Goal: Information Seeking & Learning: Check status

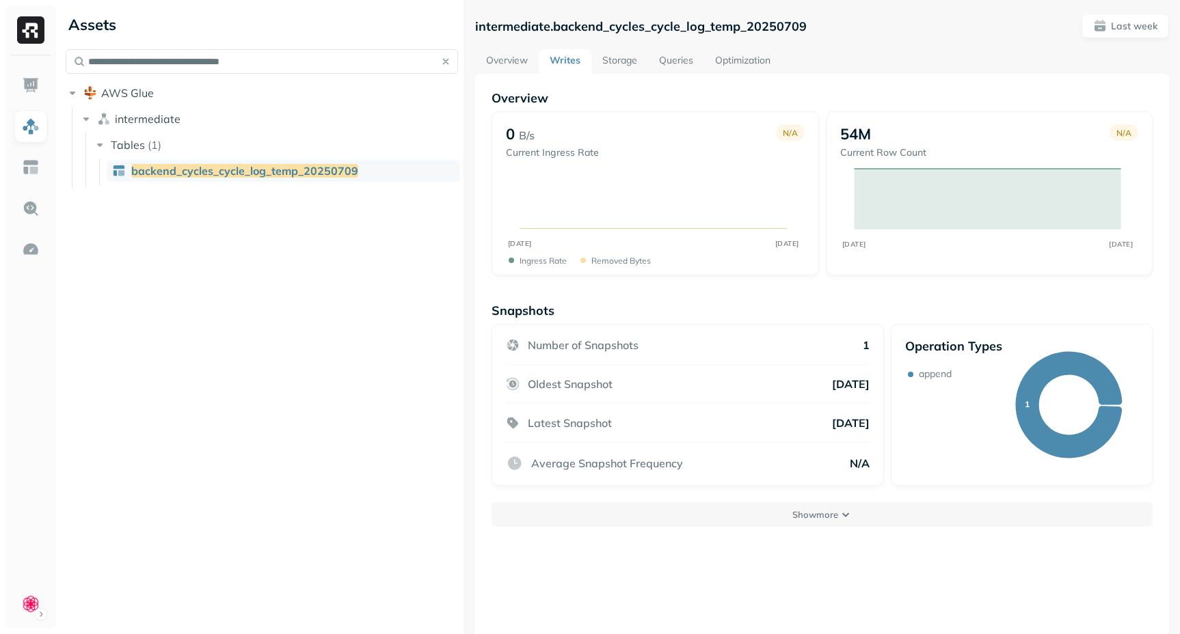
paste input "text"
type input "**********"
click at [166, 170] on span "clue_plus_user_lifetimes" at bounding box center [193, 171] width 124 height 14
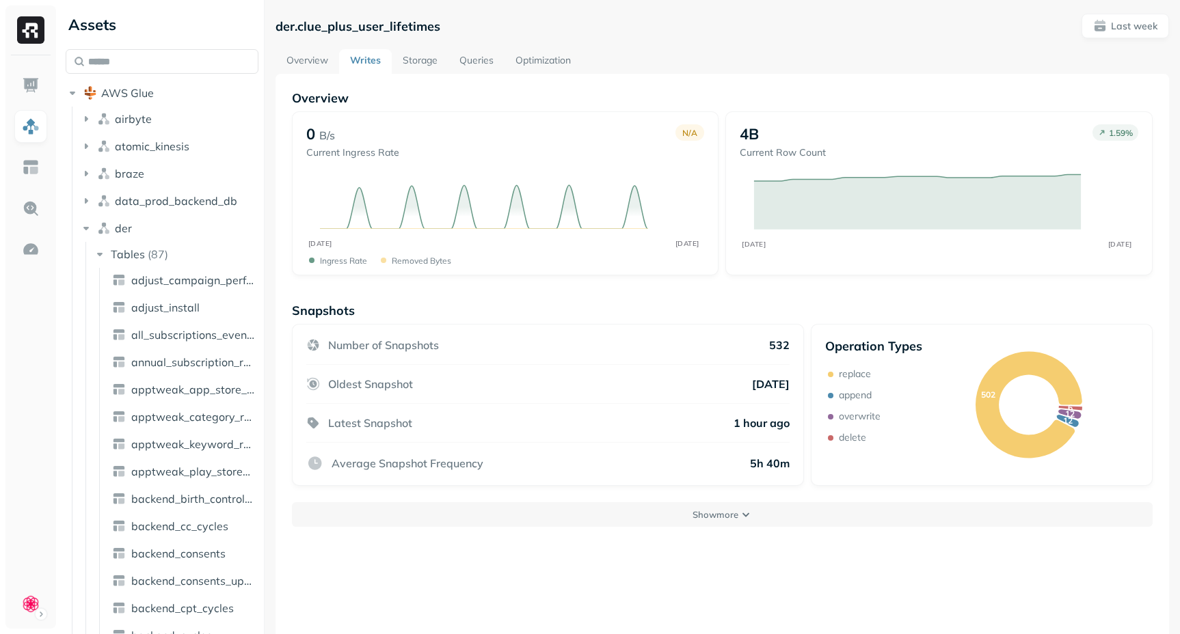
scroll to position [74, 0]
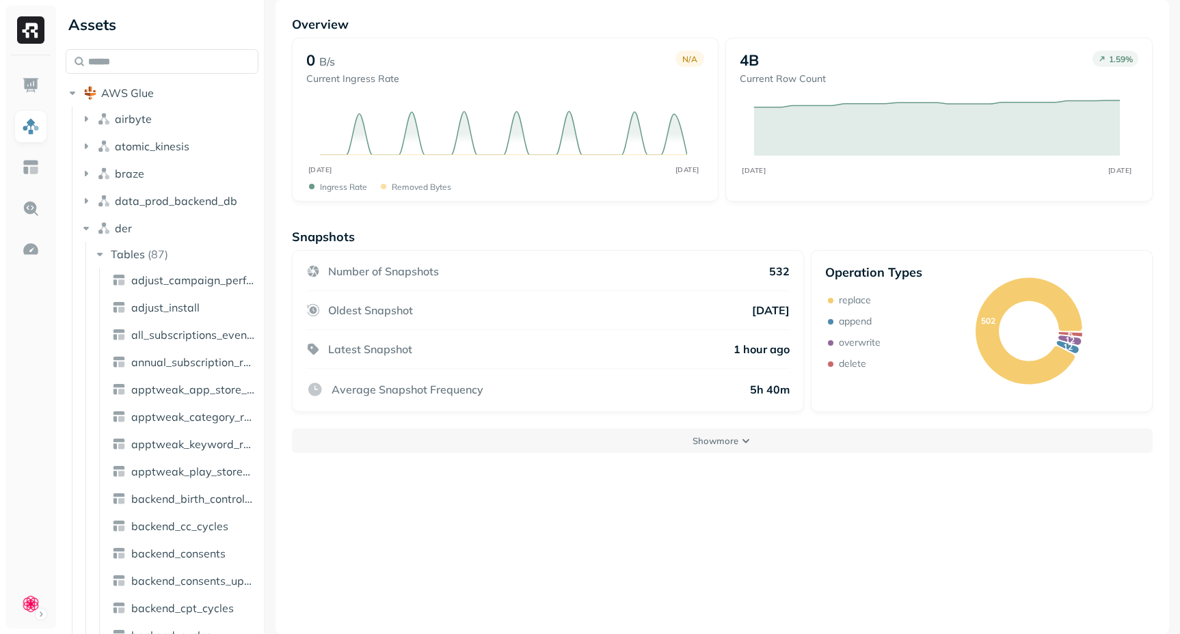
click at [642, 448] on button "Show more" at bounding box center [722, 441] width 861 height 25
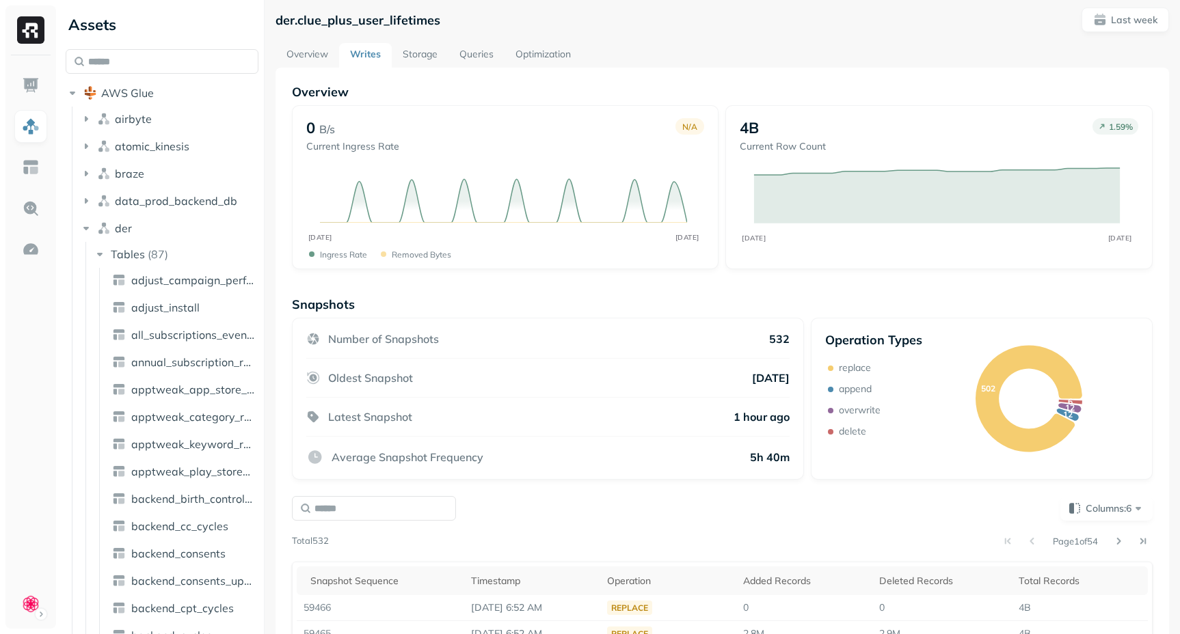
scroll to position [0, 0]
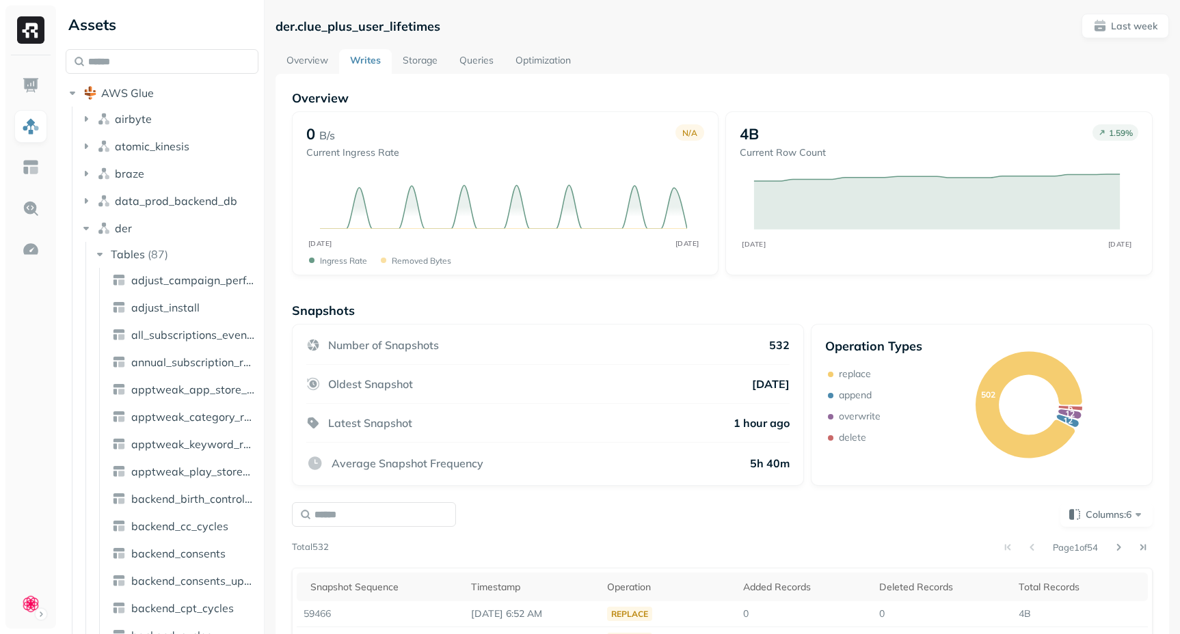
click at [303, 57] on link "Overview" at bounding box center [307, 61] width 64 height 25
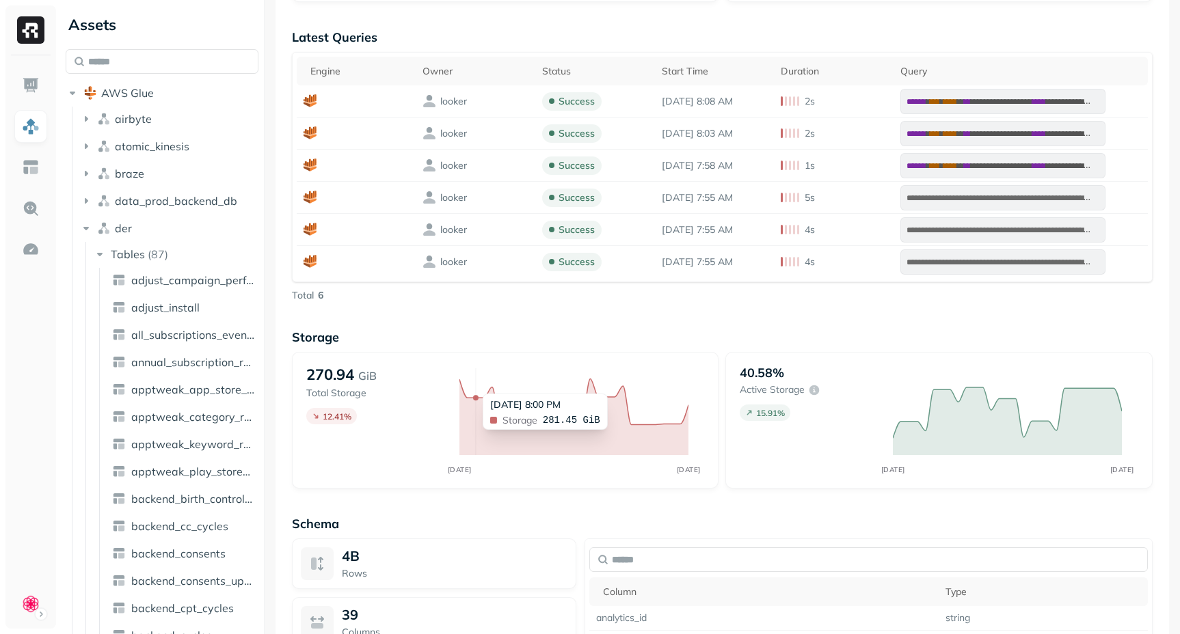
scroll to position [7, 0]
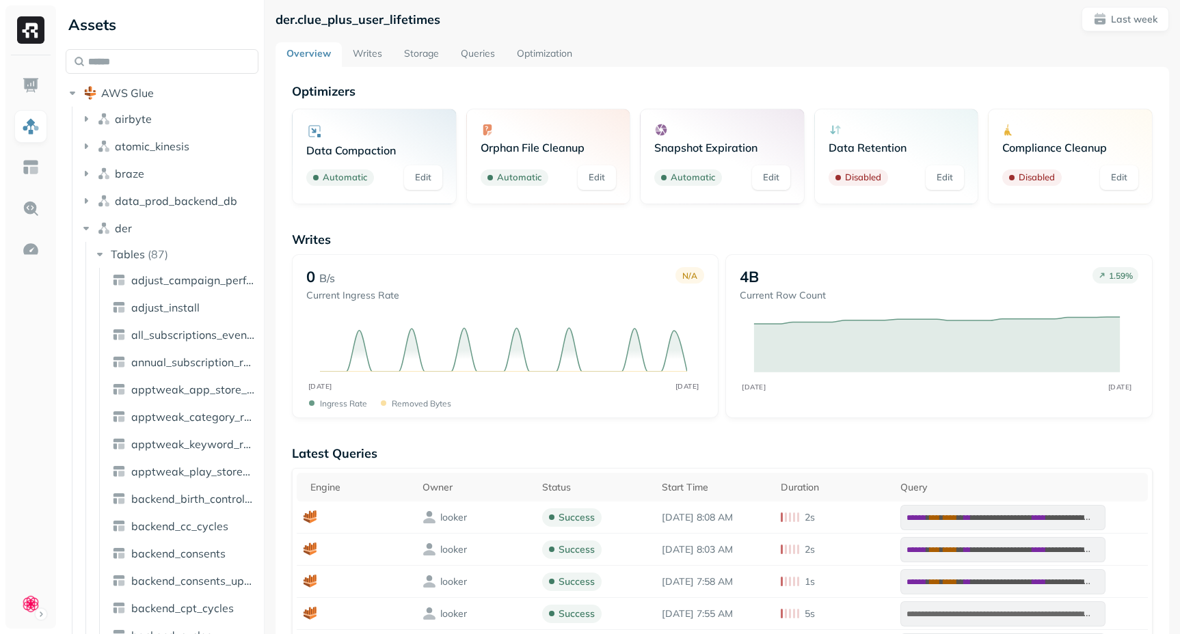
click at [366, 50] on link "Writes" at bounding box center [367, 54] width 51 height 25
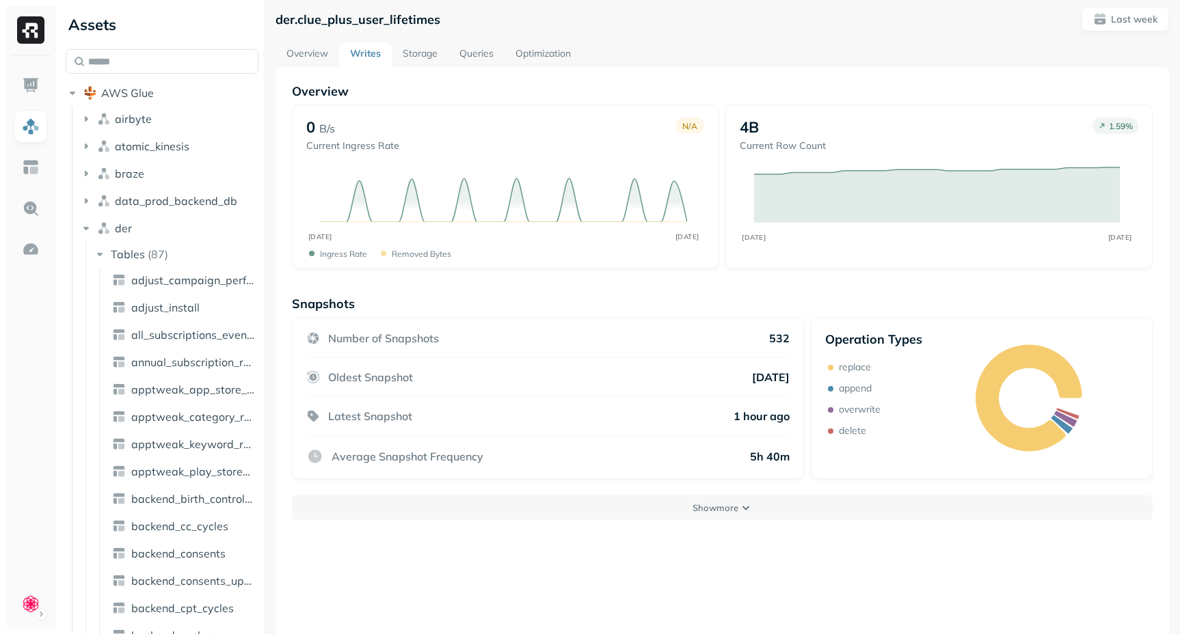
scroll to position [74, 0]
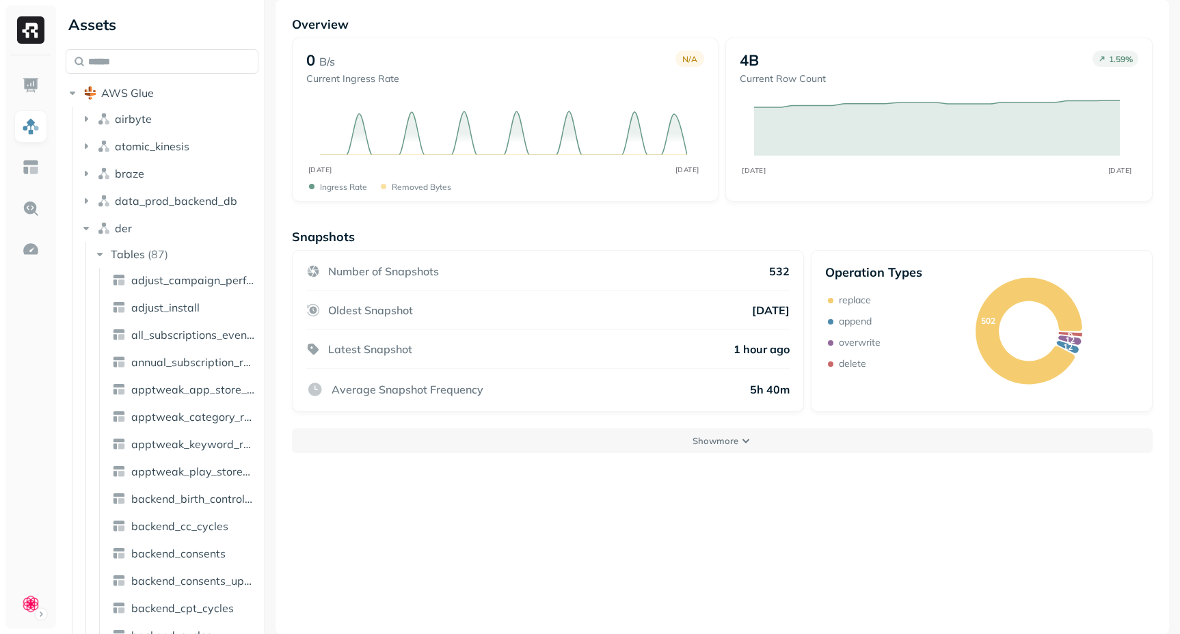
click at [563, 445] on button "Show more" at bounding box center [722, 441] width 861 height 25
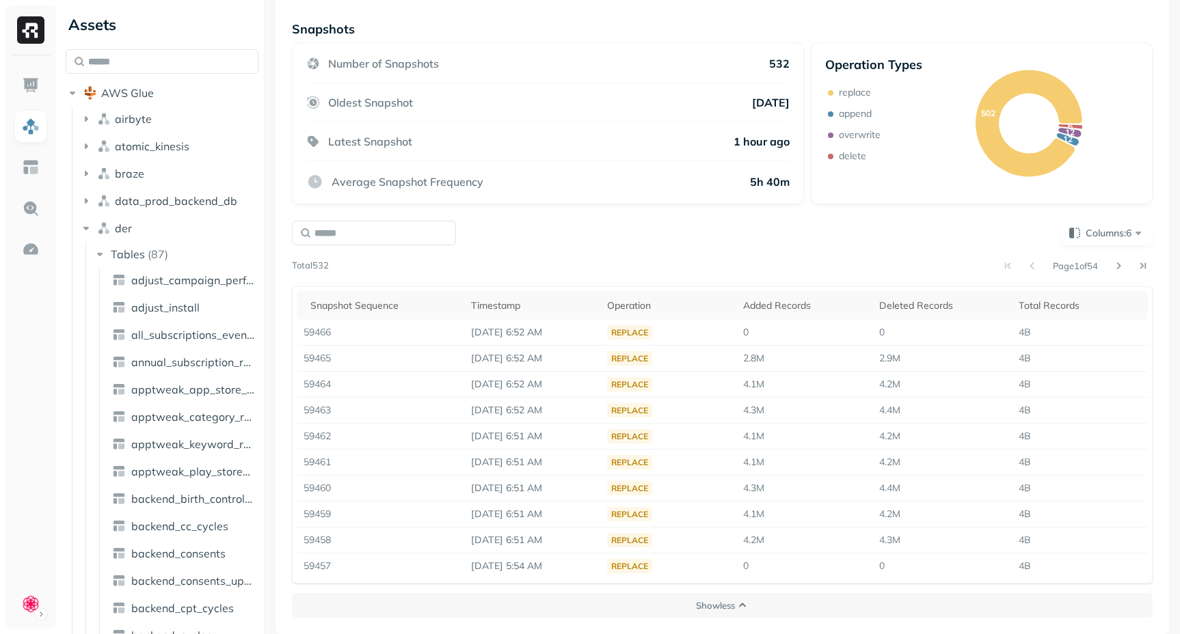
scroll to position [0, 0]
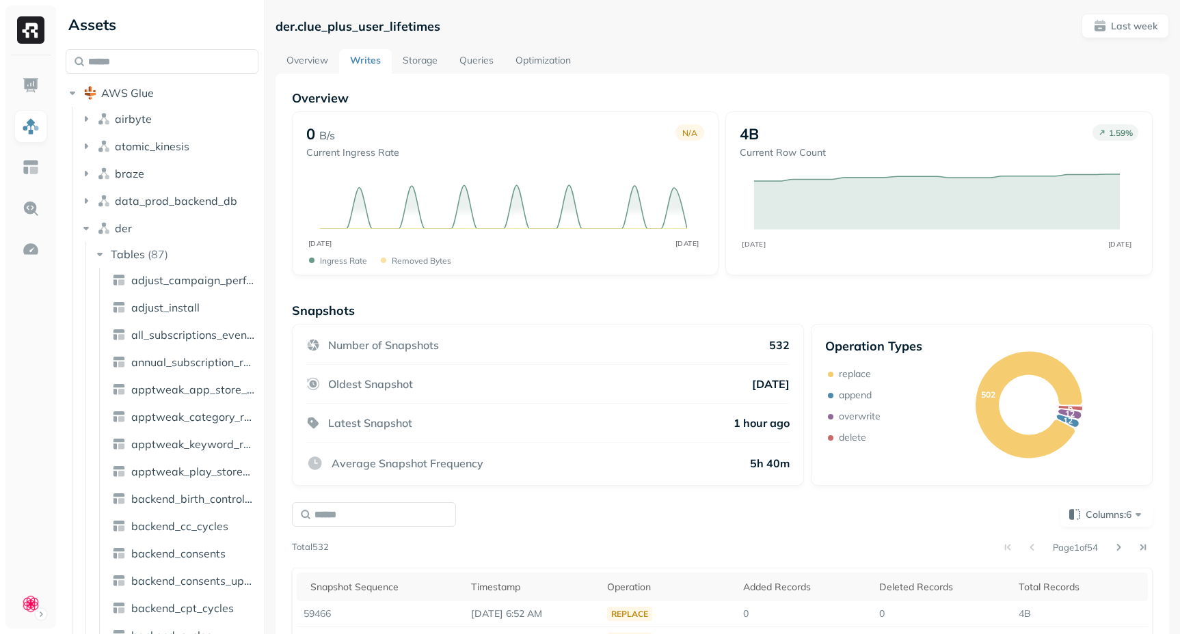
click at [427, 62] on link "Storage" at bounding box center [420, 61] width 57 height 25
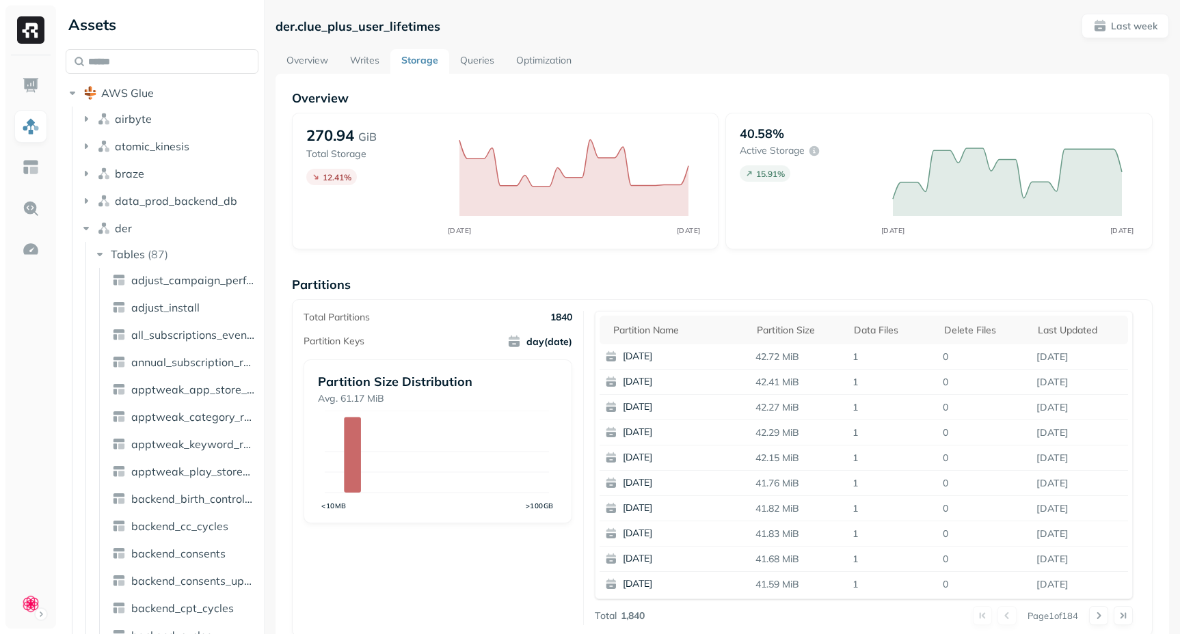
click at [568, 55] on link "Optimization" at bounding box center [543, 61] width 77 height 25
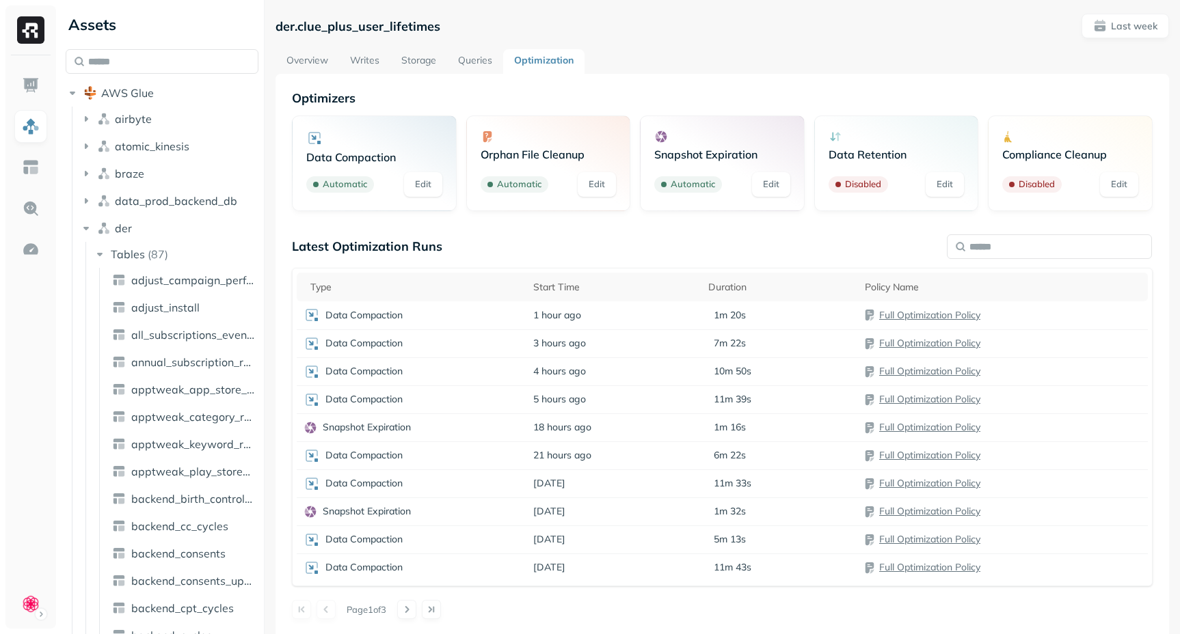
click at [365, 56] on link "Writes" at bounding box center [364, 61] width 51 height 25
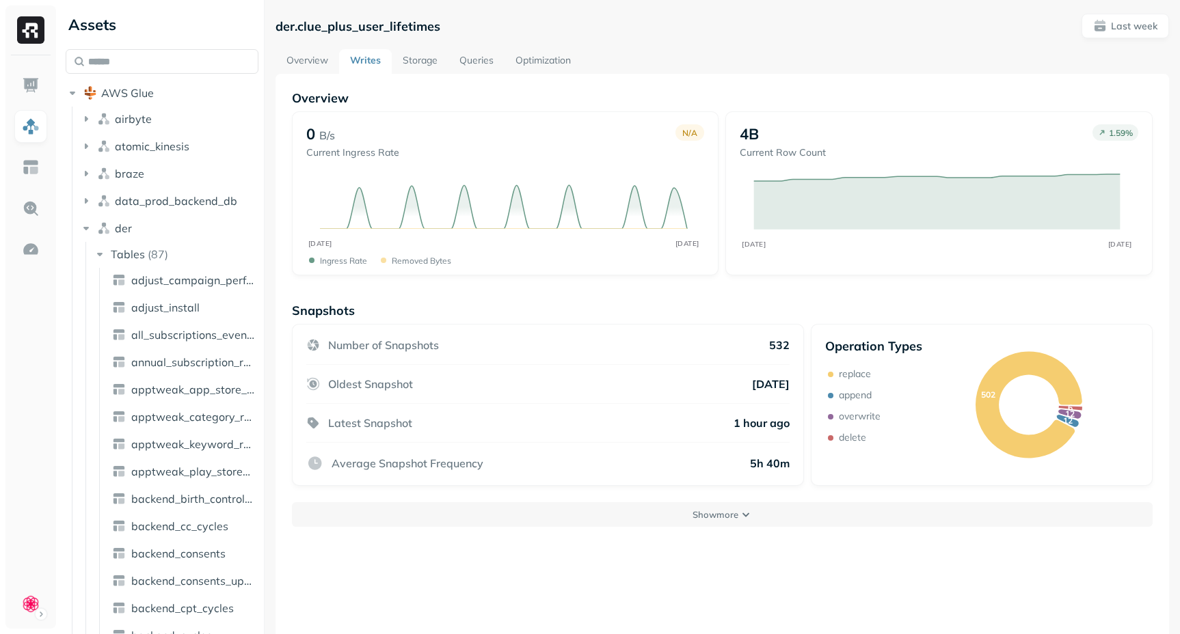
scroll to position [74, 0]
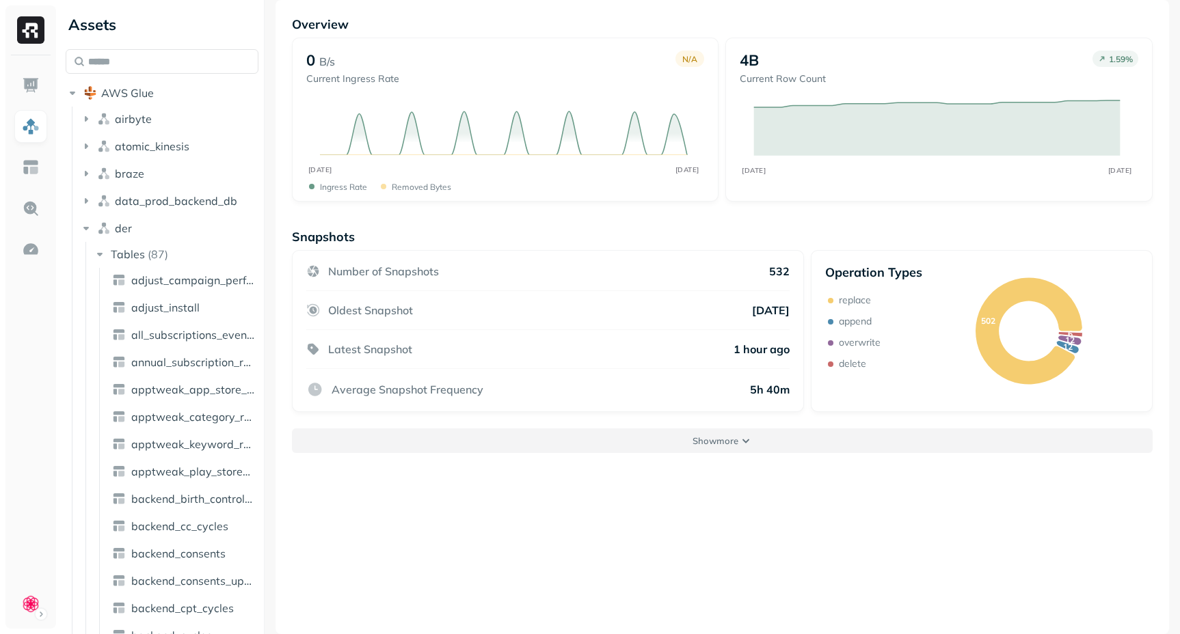
click at [607, 443] on button "Show more" at bounding box center [722, 441] width 861 height 25
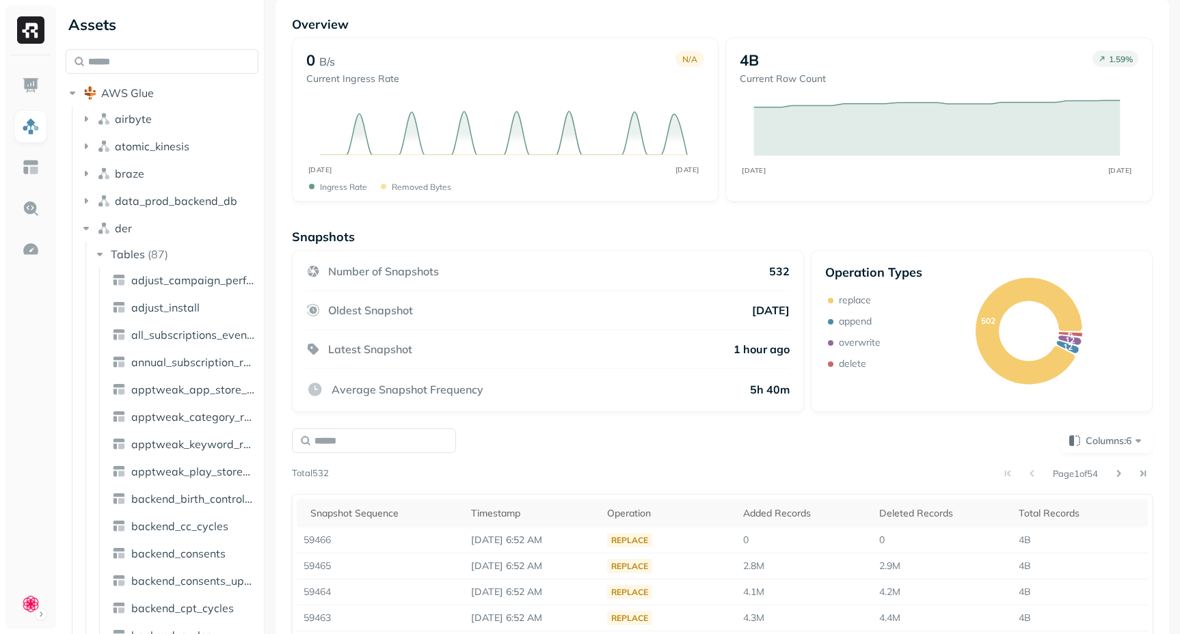
scroll to position [0, 0]
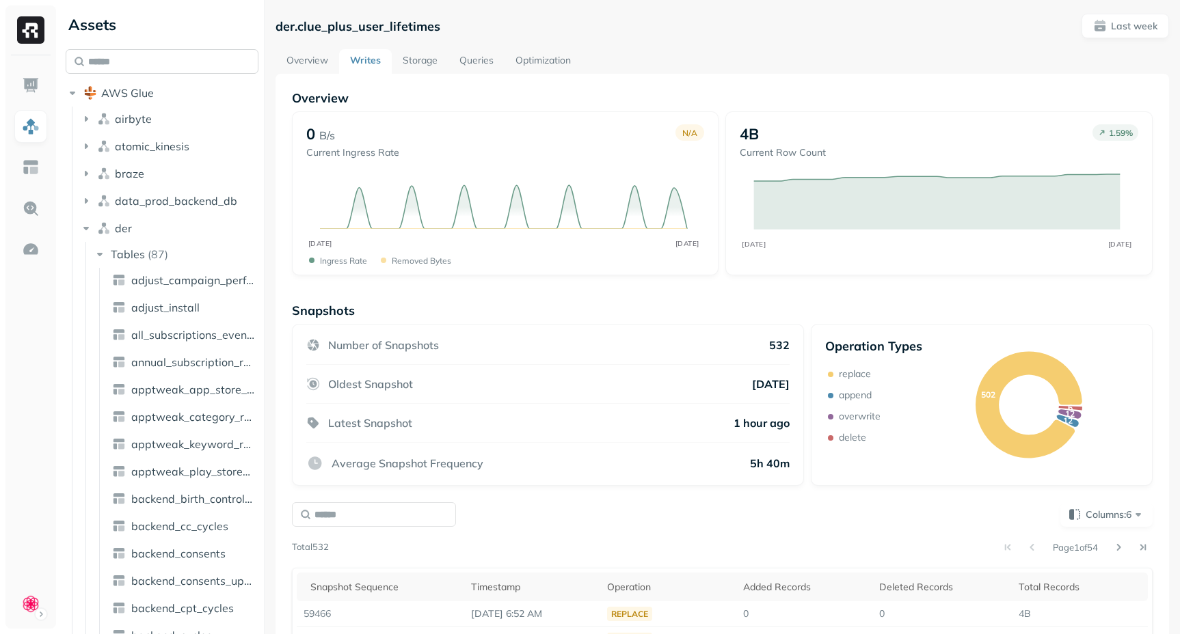
click at [178, 63] on input "text" at bounding box center [162, 61] width 193 height 25
paste input "**********"
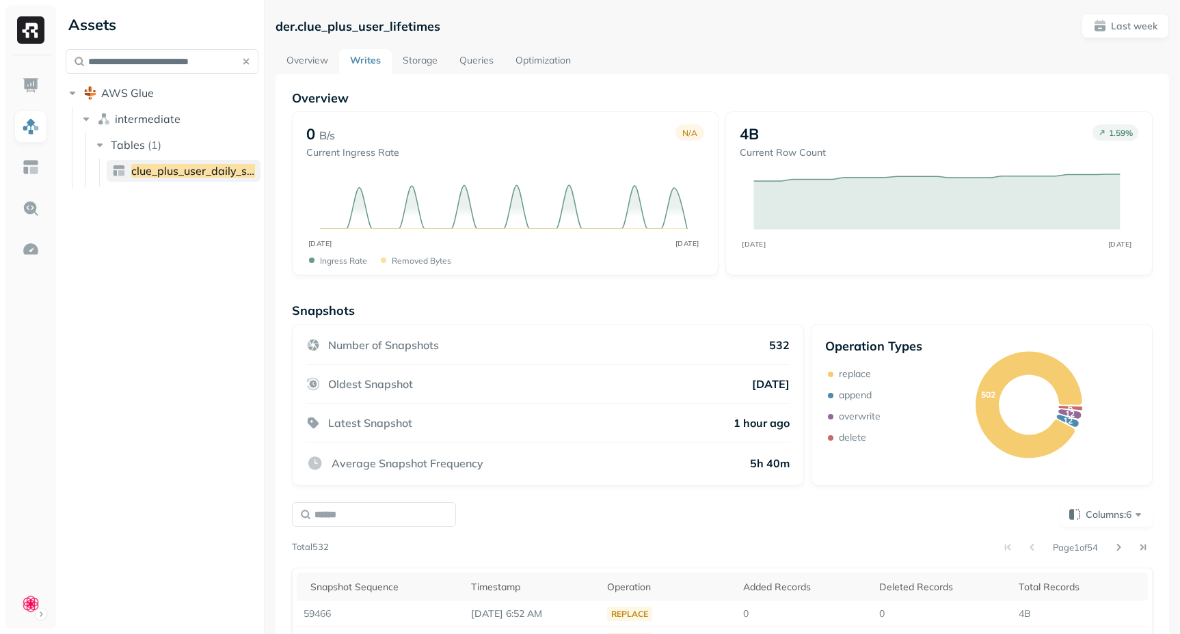
type input "**********"
click at [167, 172] on span "clue_plus_user_daily_sessions" at bounding box center [207, 171] width 153 height 14
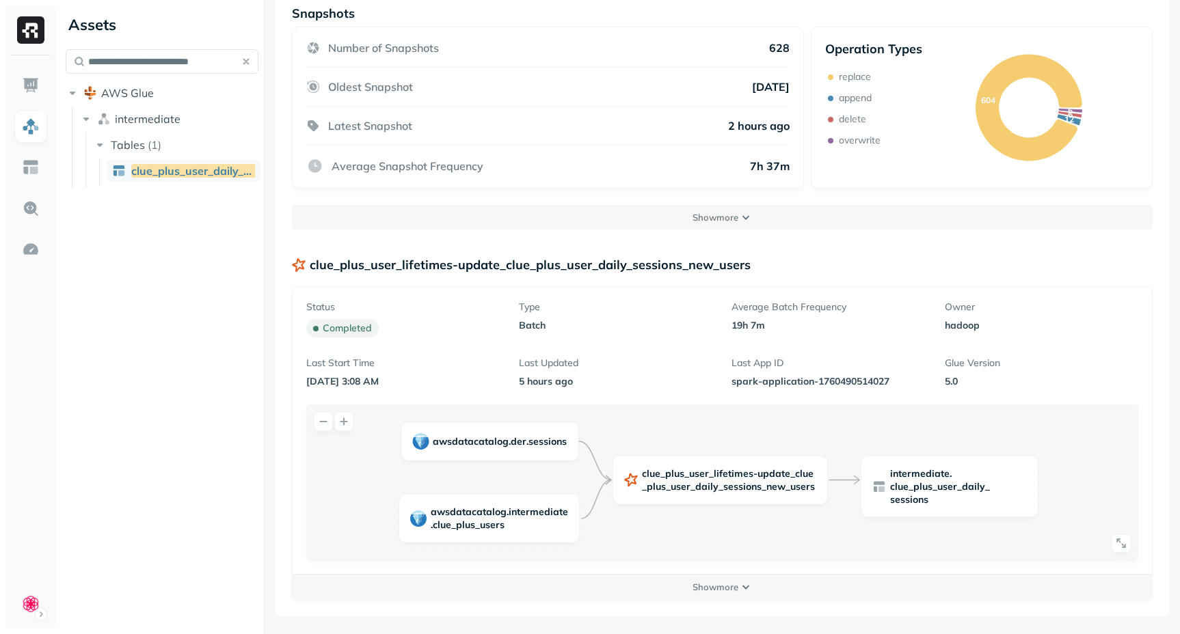
scroll to position [306, 0]
